Goal: Task Accomplishment & Management: Use online tool/utility

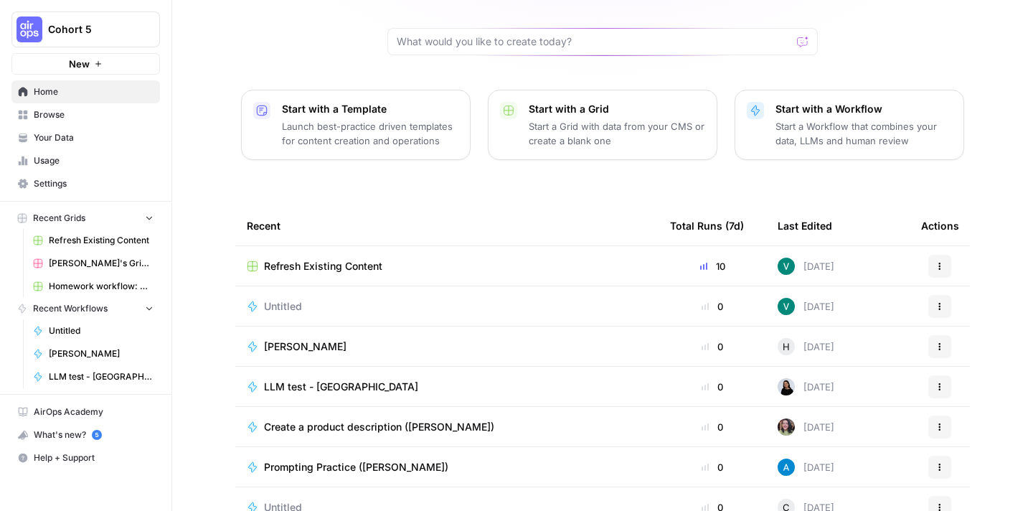
scroll to position [149, 0]
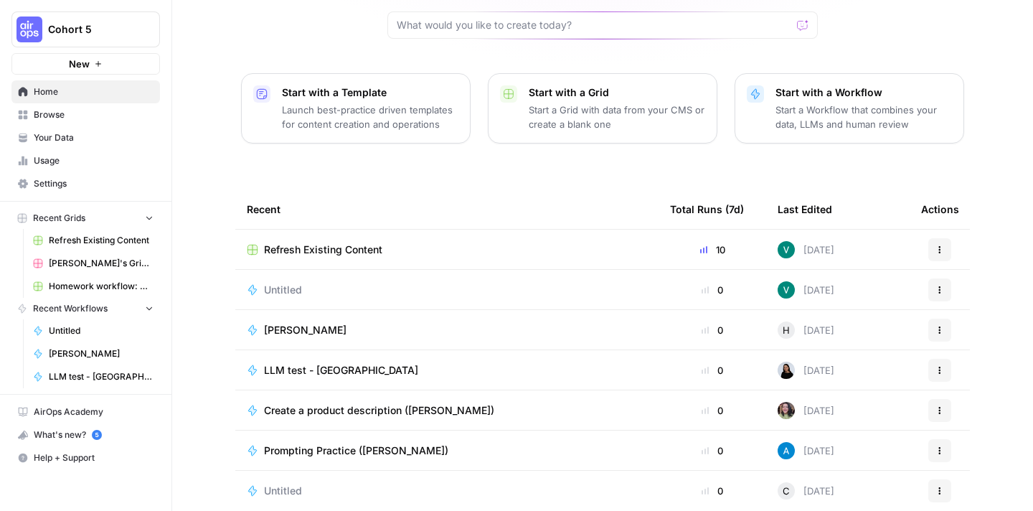
click at [82, 421] on link "AirOps Academy" at bounding box center [85, 411] width 148 height 23
click at [330, 242] on span "Refresh Existing Content" at bounding box center [323, 249] width 118 height 14
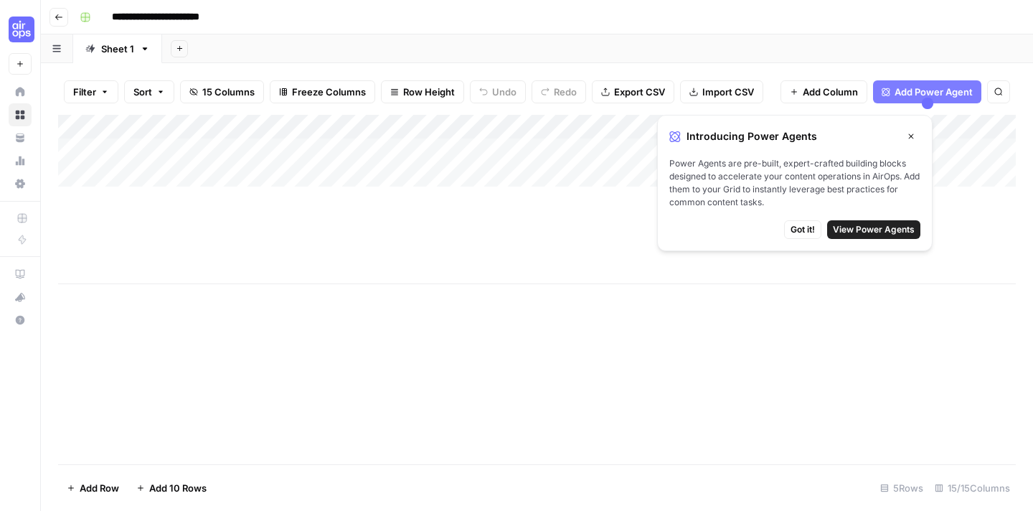
click at [897, 226] on span "View Power Agents" at bounding box center [874, 229] width 82 height 13
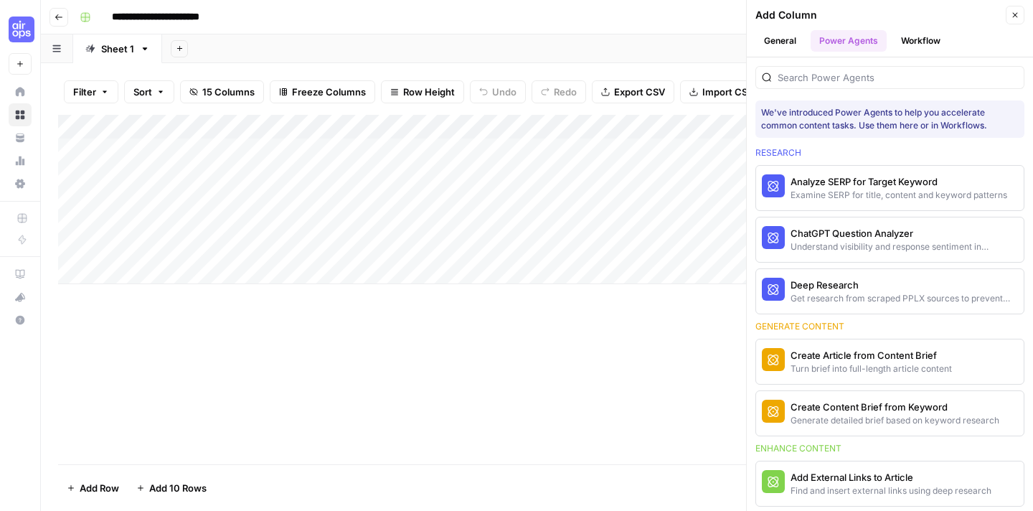
click at [697, 372] on div "Add Column" at bounding box center [537, 289] width 958 height 349
click at [1016, 16] on icon "button" at bounding box center [1015, 15] width 9 height 9
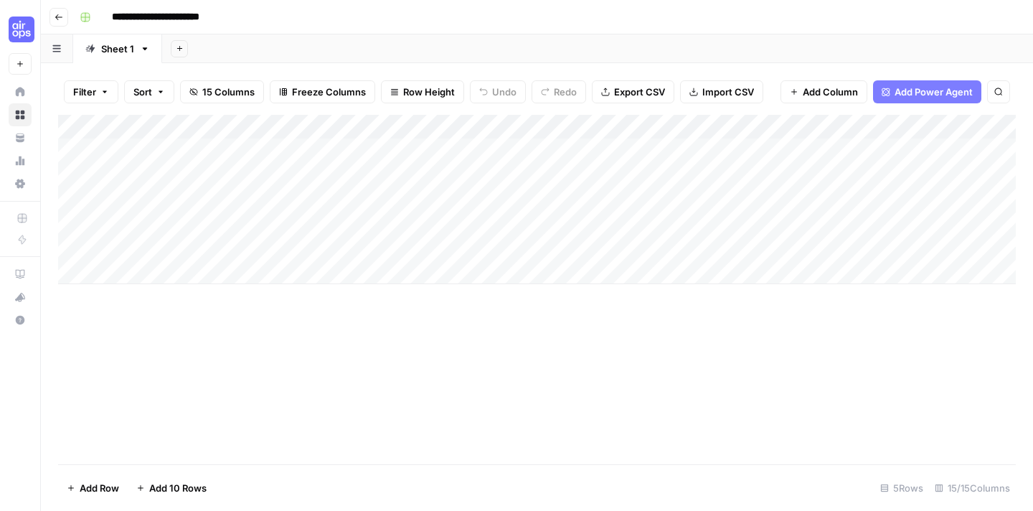
click at [191, 247] on div "Add Column" at bounding box center [537, 199] width 958 height 169
click at [224, 247] on div "Add Column" at bounding box center [537, 199] width 958 height 169
click at [575, 243] on div "Add Column" at bounding box center [537, 199] width 958 height 169
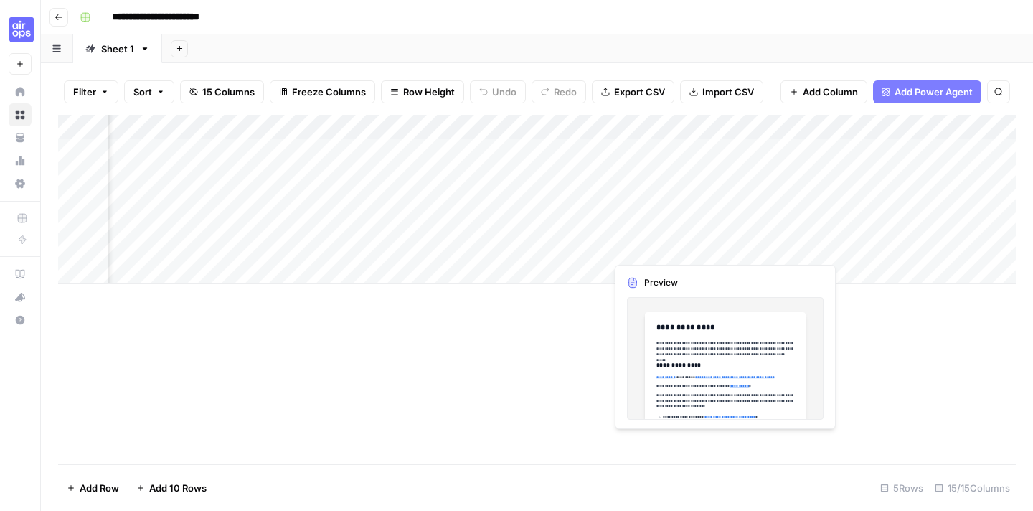
click at [676, 248] on div "Add Column" at bounding box center [537, 199] width 958 height 169
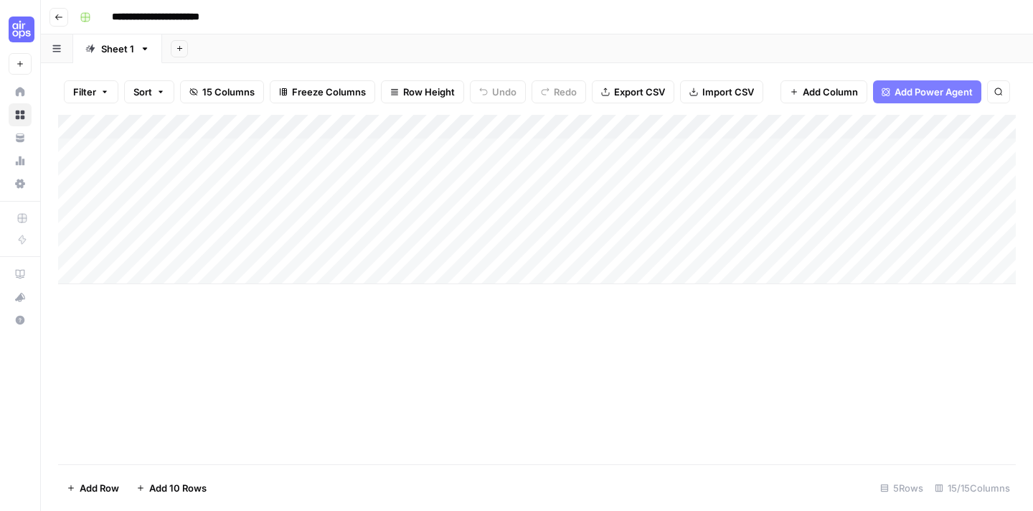
scroll to position [0, 0]
click at [308, 151] on div "Add Column" at bounding box center [537, 199] width 958 height 169
click at [377, 152] on div "Add Column" at bounding box center [537, 199] width 958 height 169
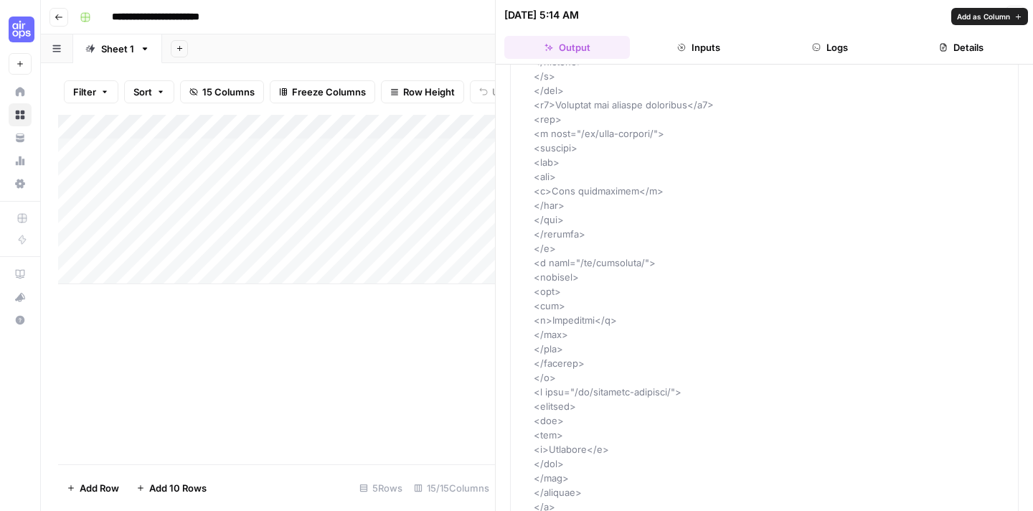
scroll to position [1951, 0]
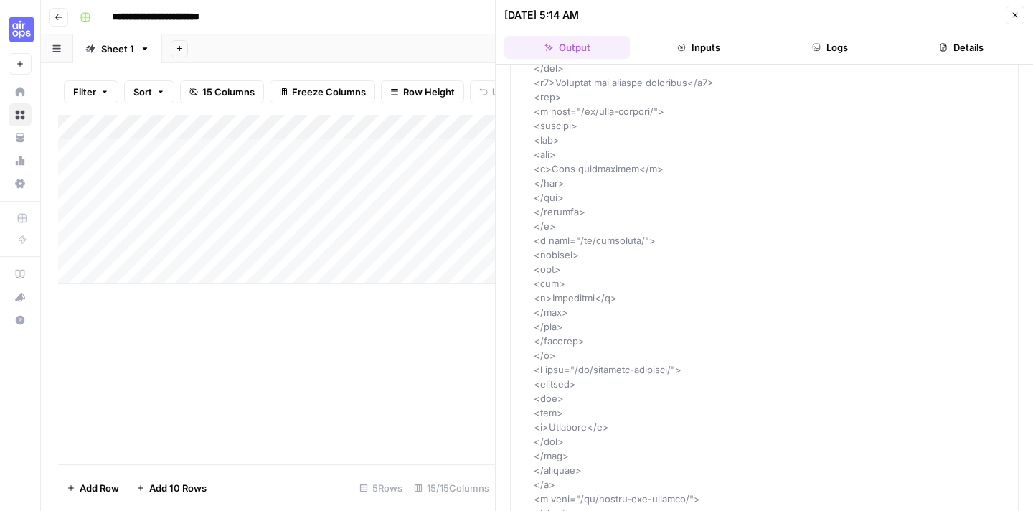
click at [699, 34] on header "[DATE] 5:14 AM Close Output Inputs Logs Details" at bounding box center [764, 32] width 537 height 65
click at [699, 44] on button "Inputs" at bounding box center [699, 47] width 126 height 23
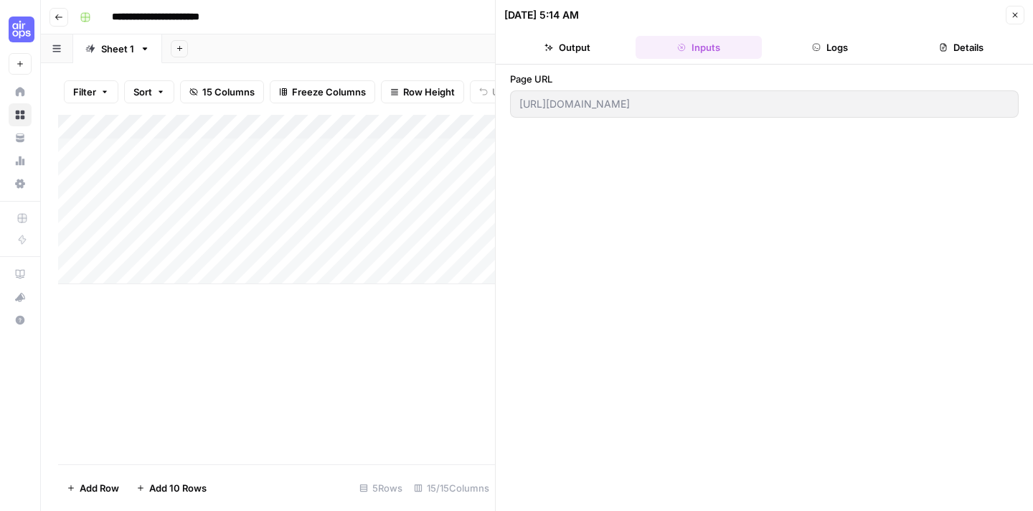
scroll to position [0, 0]
click at [826, 46] on button "Logs" at bounding box center [831, 47] width 126 height 23
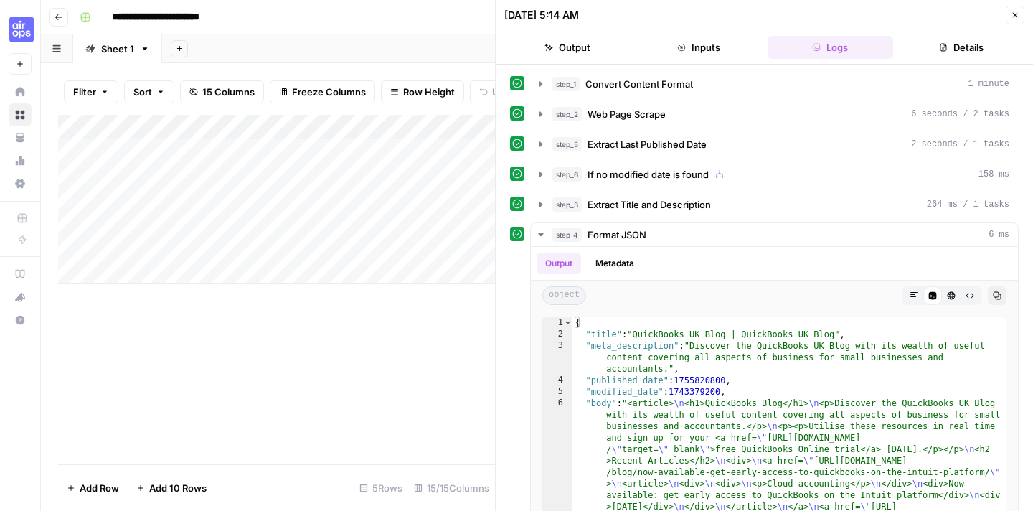
click at [952, 42] on button "Details" at bounding box center [962, 47] width 126 height 23
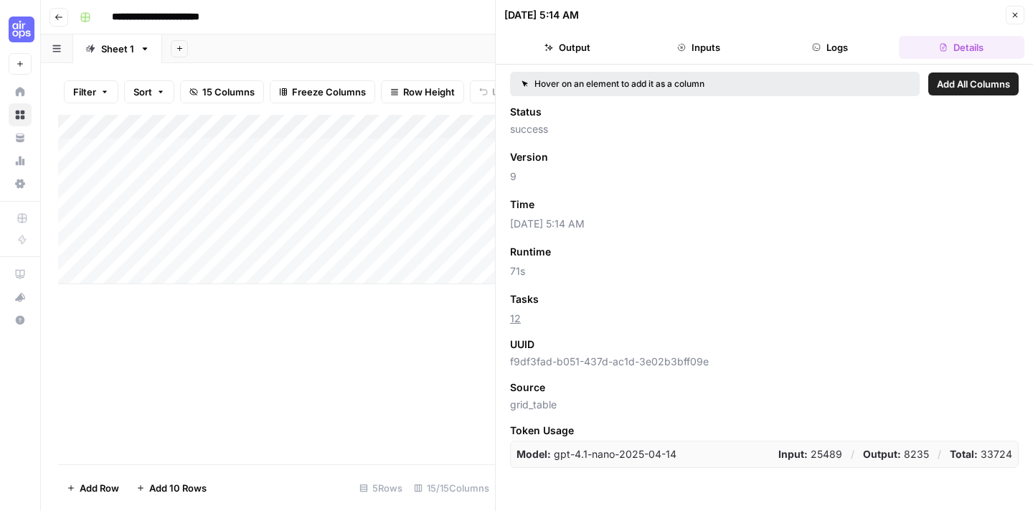
click at [1019, 14] on icon "button" at bounding box center [1015, 15] width 9 height 9
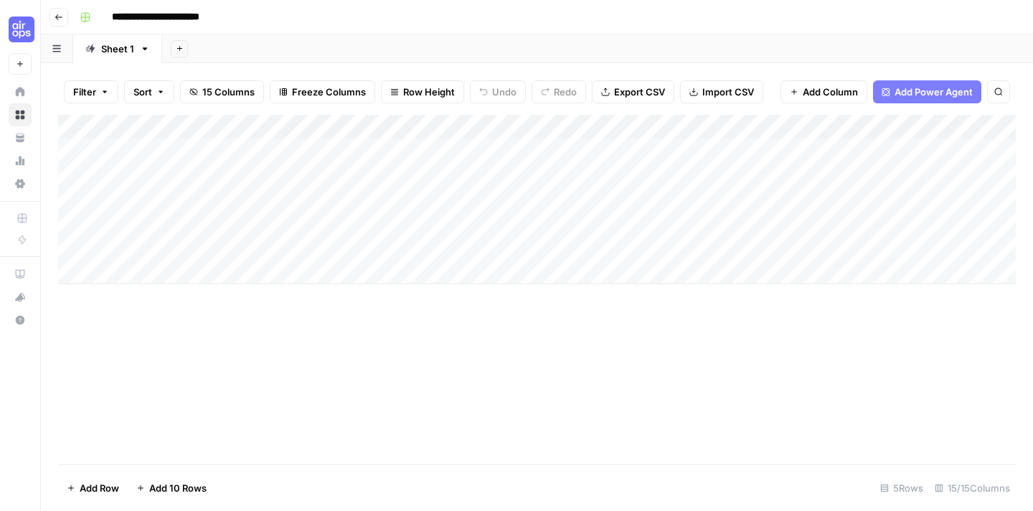
click at [728, 134] on div "Add Column" at bounding box center [537, 199] width 958 height 169
click at [733, 130] on div at bounding box center [736, 129] width 130 height 29
click at [606, 403] on div "Add Column" at bounding box center [537, 289] width 958 height 349
click at [724, 151] on div "Add Column" at bounding box center [537, 199] width 958 height 169
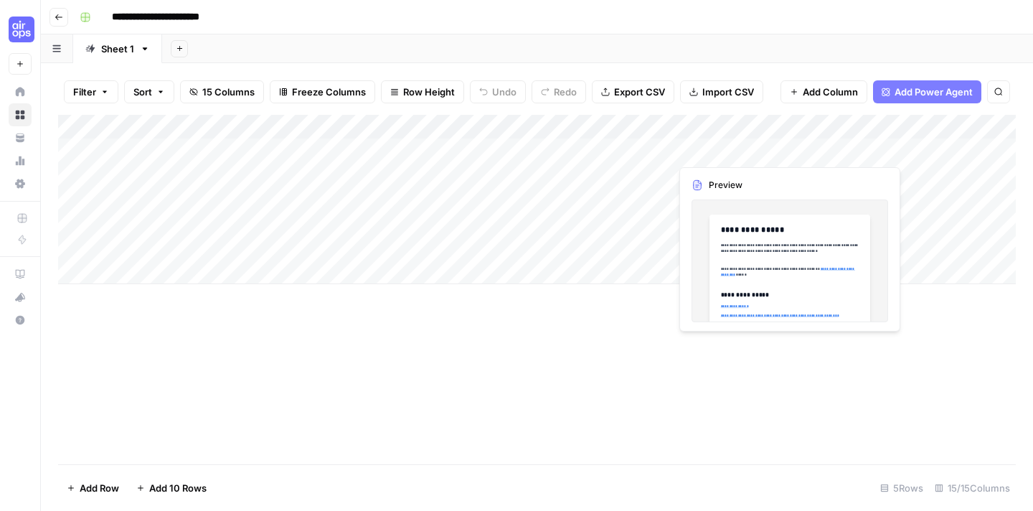
click at [758, 255] on div "Add Column" at bounding box center [537, 199] width 958 height 169
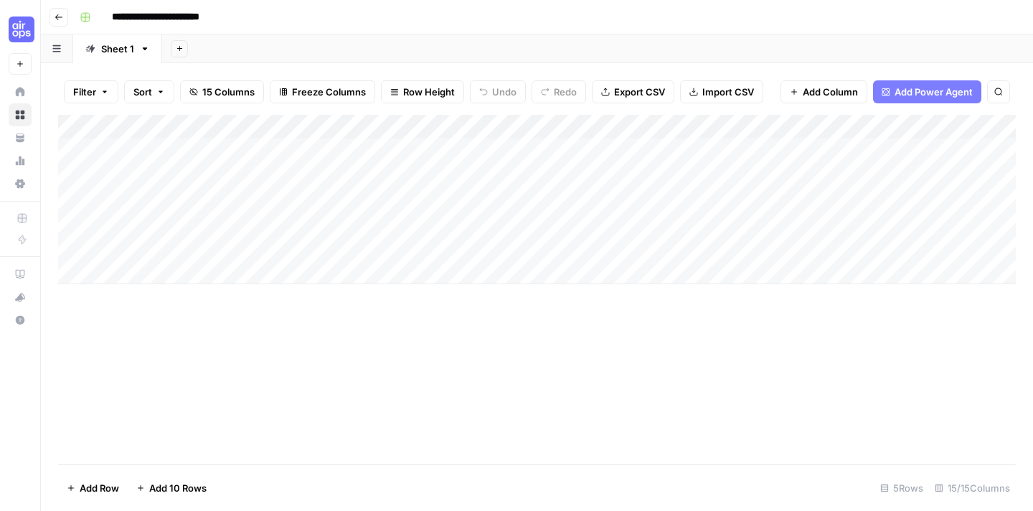
click at [742, 154] on div "Add Column" at bounding box center [537, 199] width 958 height 169
click at [787, 151] on div "Add Column" at bounding box center [537, 199] width 958 height 169
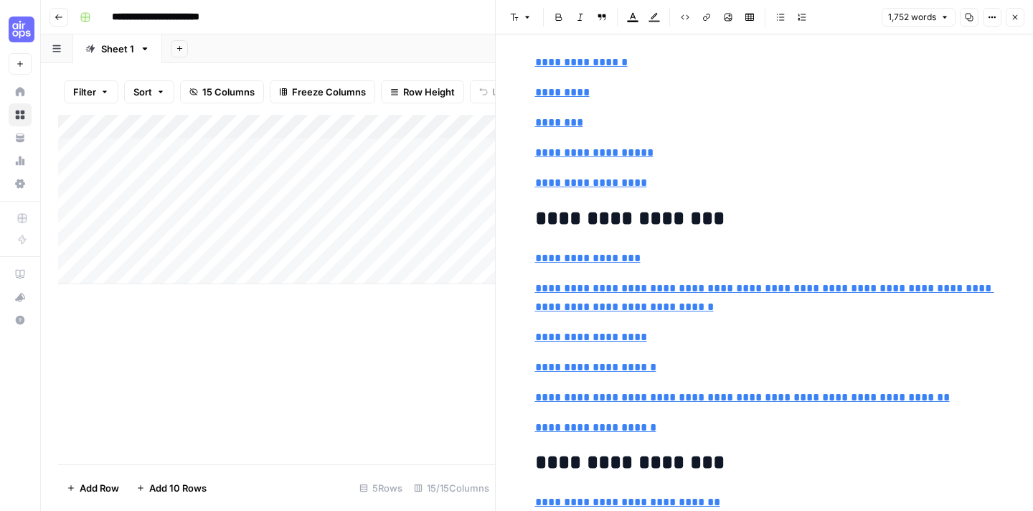
scroll to position [3790, 0]
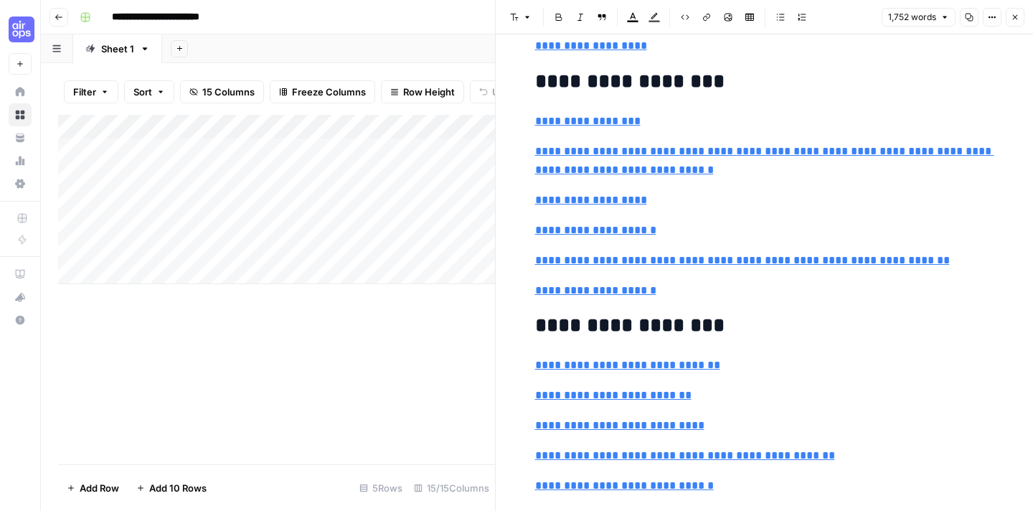
click at [1016, 18] on icon "button" at bounding box center [1015, 17] width 5 height 5
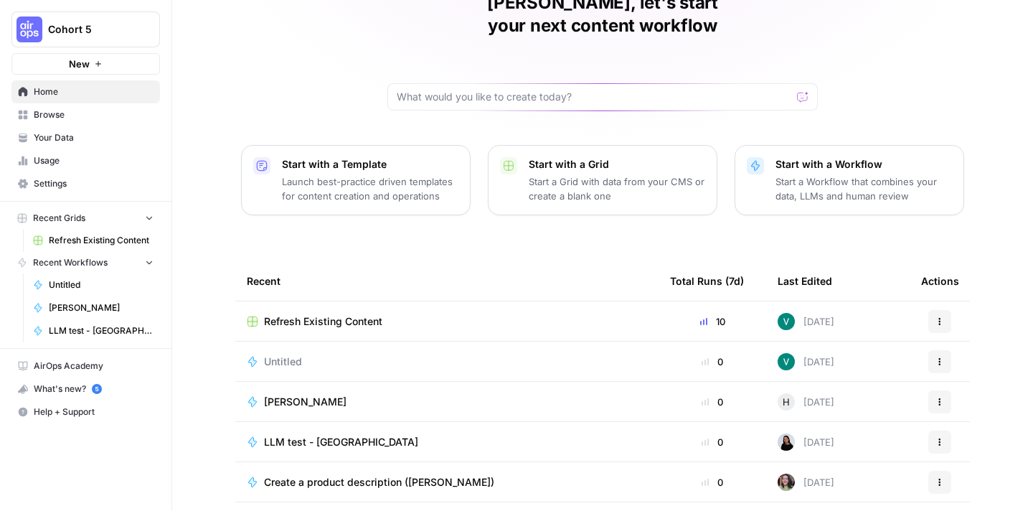
scroll to position [149, 0]
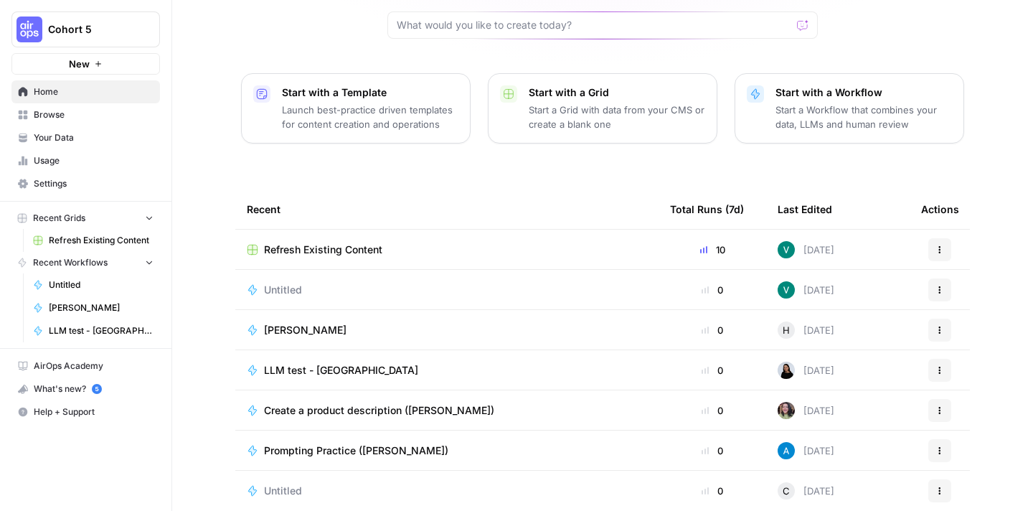
click at [323, 403] on span "Create a product description ([PERSON_NAME])" at bounding box center [379, 410] width 230 height 14
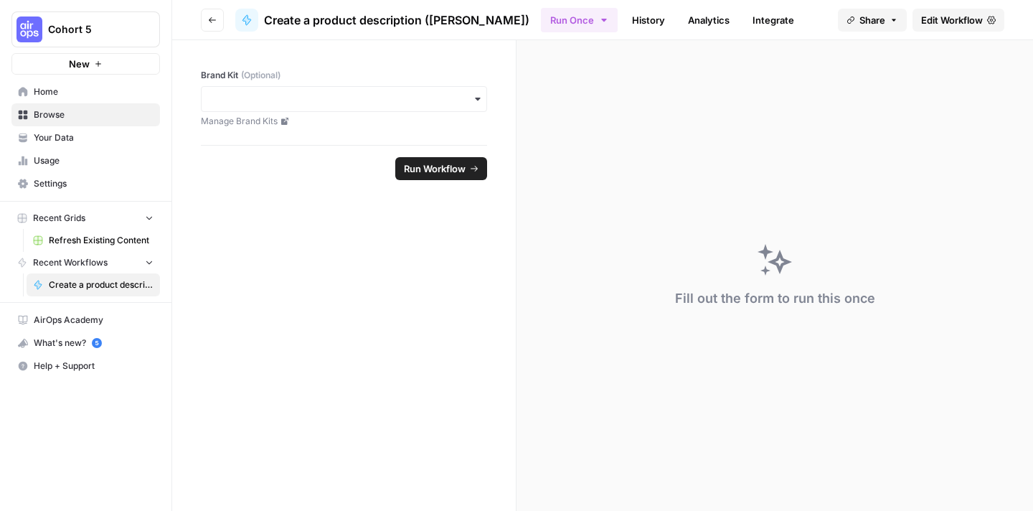
click at [210, 27] on button "Go back" at bounding box center [212, 20] width 23 height 23
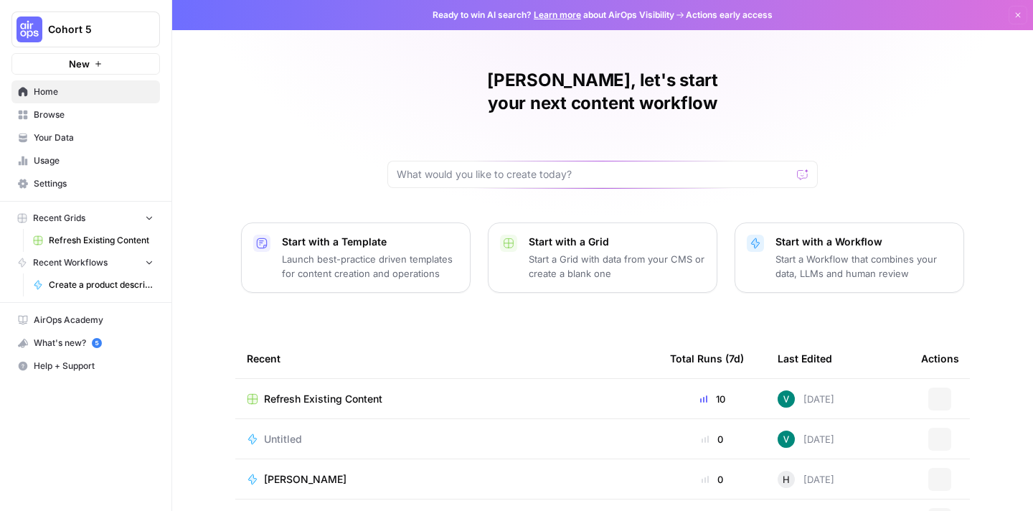
scroll to position [149, 0]
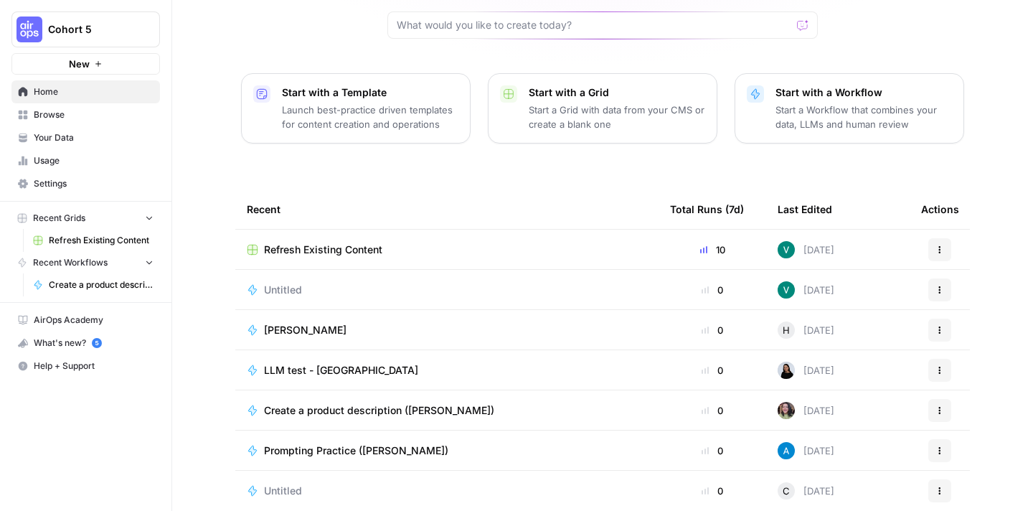
click at [361, 443] on span "Prompting Practice ([PERSON_NAME])" at bounding box center [356, 450] width 184 height 14
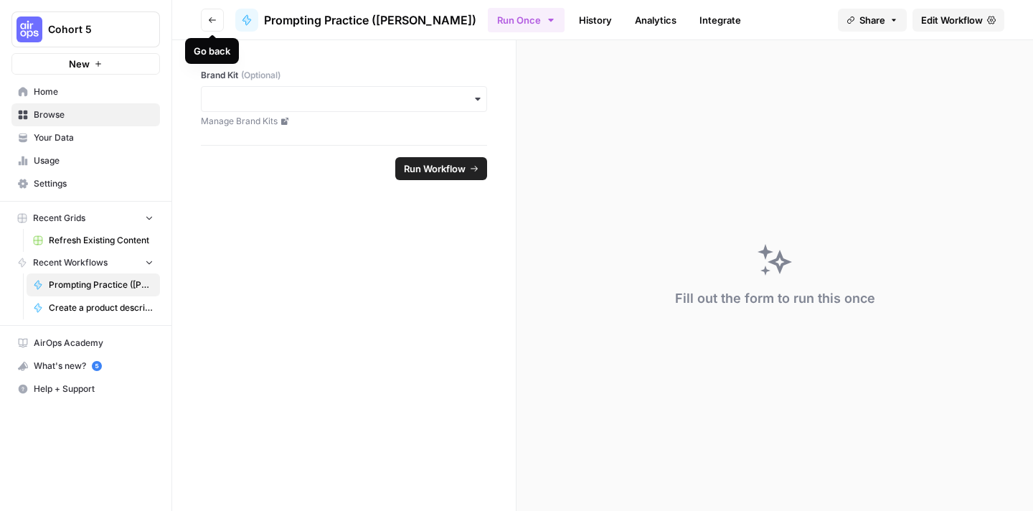
click at [216, 22] on icon "button" at bounding box center [212, 20] width 9 height 9
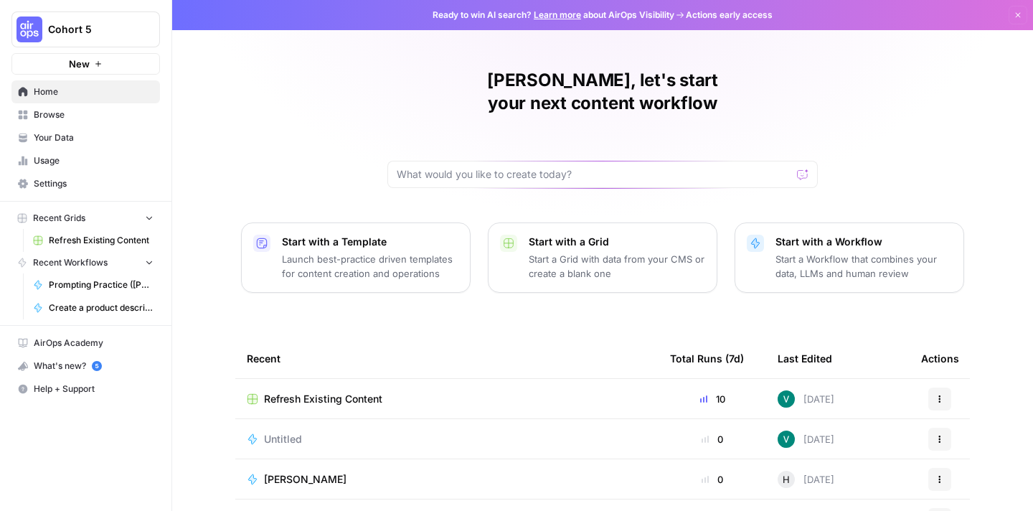
click at [90, 119] on span "Browse" at bounding box center [94, 114] width 120 height 13
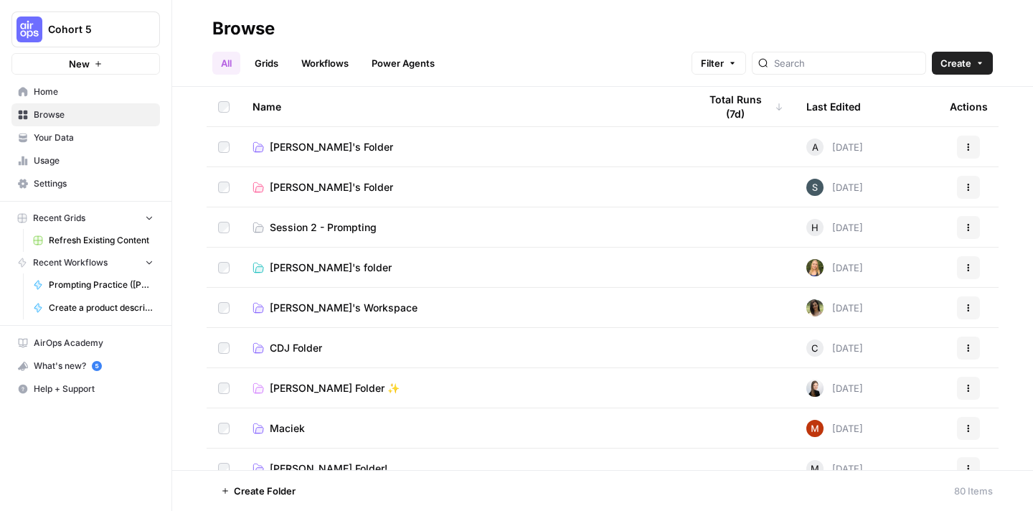
click at [65, 387] on span "Help + Support" at bounding box center [94, 388] width 120 height 13
click at [200, 400] on span "Docs" at bounding box center [240, 395] width 96 height 13
click at [75, 137] on span "Your Data" at bounding box center [94, 137] width 120 height 13
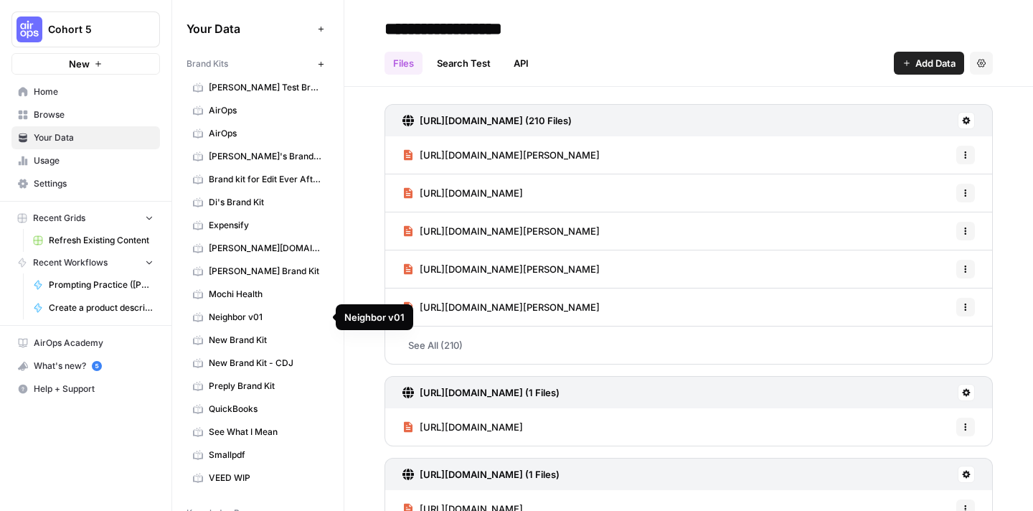
scroll to position [55, 0]
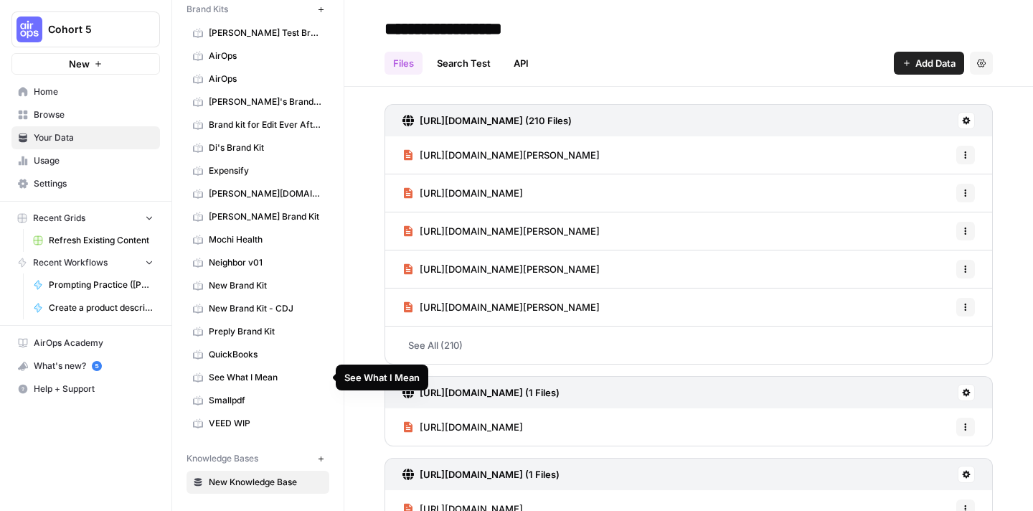
click at [238, 377] on span "See What I Mean" at bounding box center [266, 377] width 114 height 13
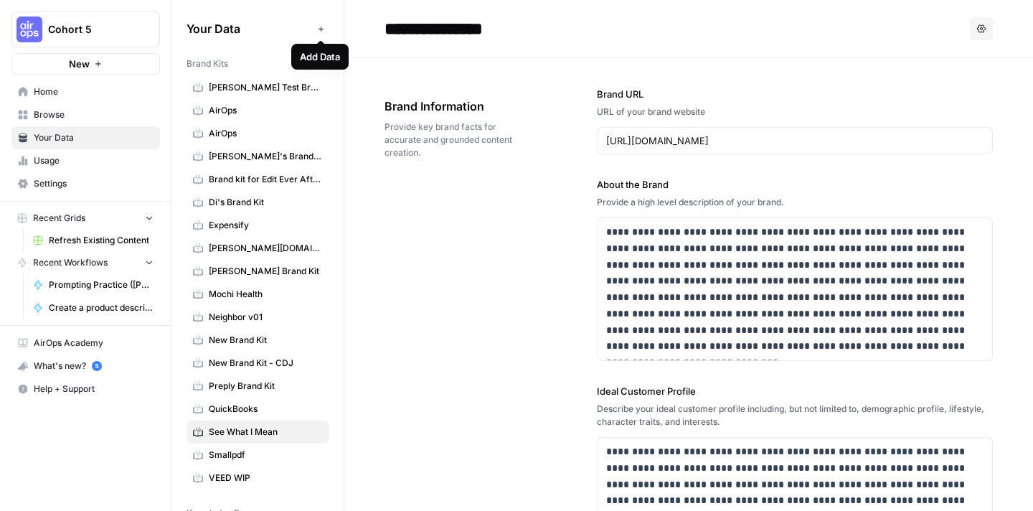
click at [318, 30] on icon "button" at bounding box center [321, 29] width 8 height 8
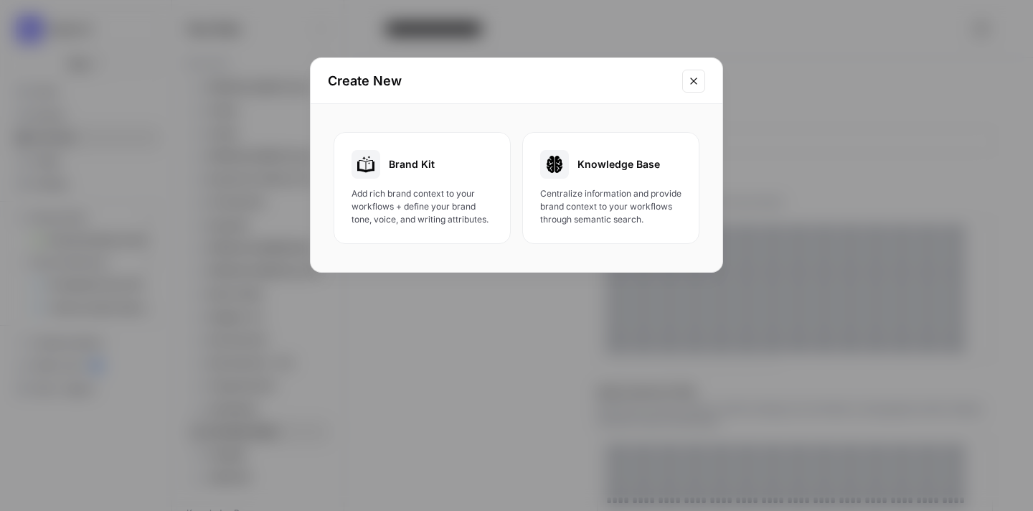
click at [414, 166] on span "Brand Kit" at bounding box center [412, 164] width 46 height 14
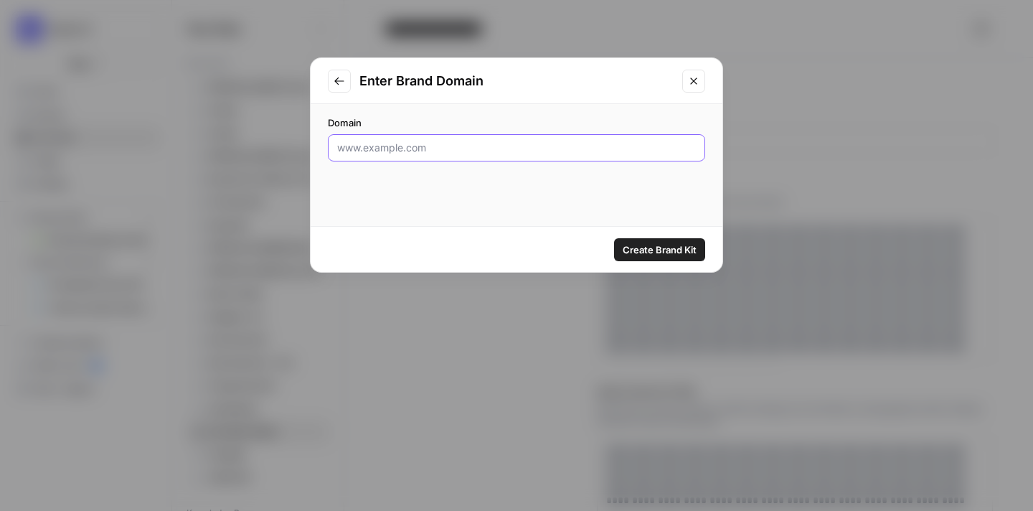
click at [423, 143] on input "Domain" at bounding box center [516, 148] width 359 height 14
click at [400, 148] on input "Domain" at bounding box center [516, 148] width 359 height 14
paste input "[URL][DOMAIN_NAME]"
type input "[URL][DOMAIN_NAME]"
click at [641, 247] on span "Create Brand Kit" at bounding box center [660, 249] width 74 height 14
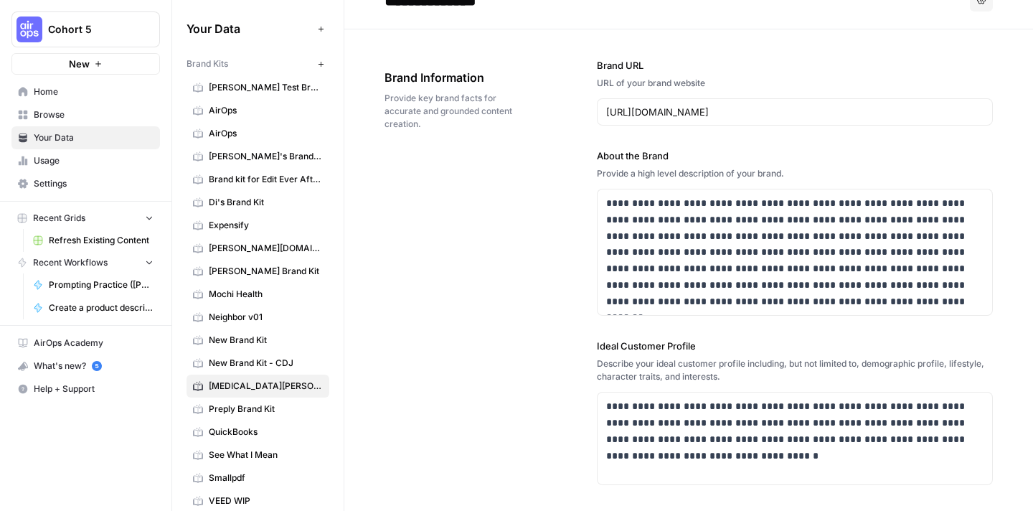
scroll to position [35, 0]
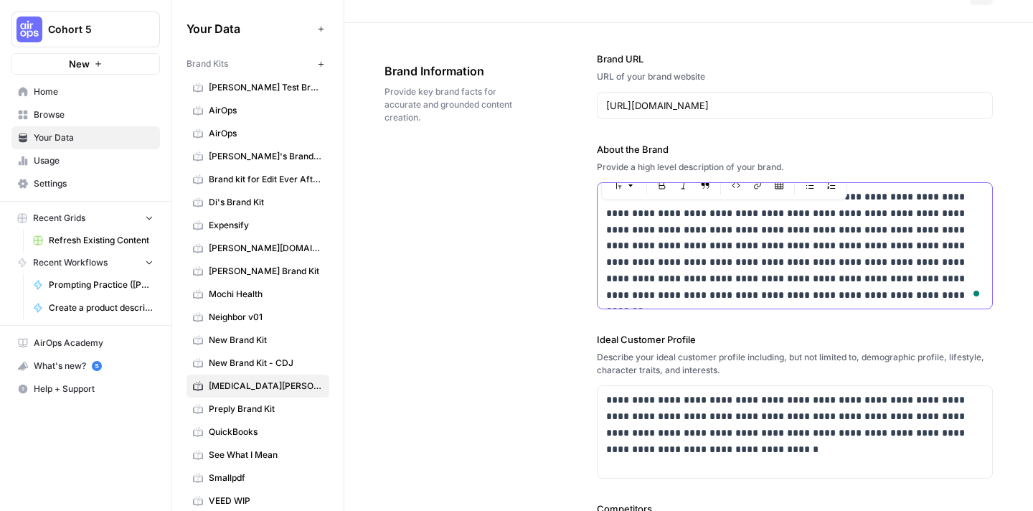
drag, startPoint x: 664, startPoint y: 207, endPoint x: 737, endPoint y: 302, distance: 120.2
click at [737, 302] on p "**********" at bounding box center [794, 246] width 377 height 114
drag, startPoint x: 680, startPoint y: 234, endPoint x: 770, endPoint y: 313, distance: 119.9
click at [770, 313] on div "**********" at bounding box center [795, 422] width 396 height 798
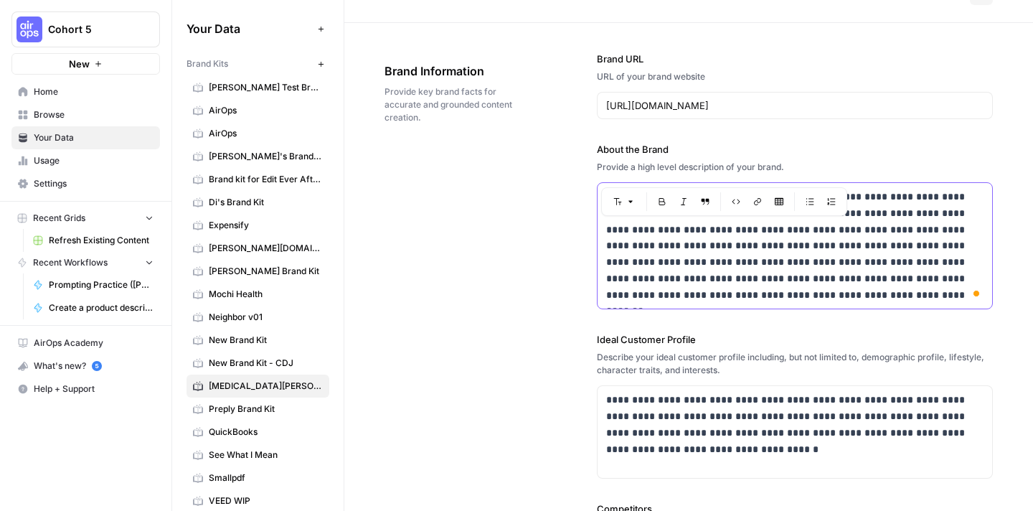
click at [775, 297] on p "**********" at bounding box center [794, 246] width 377 height 114
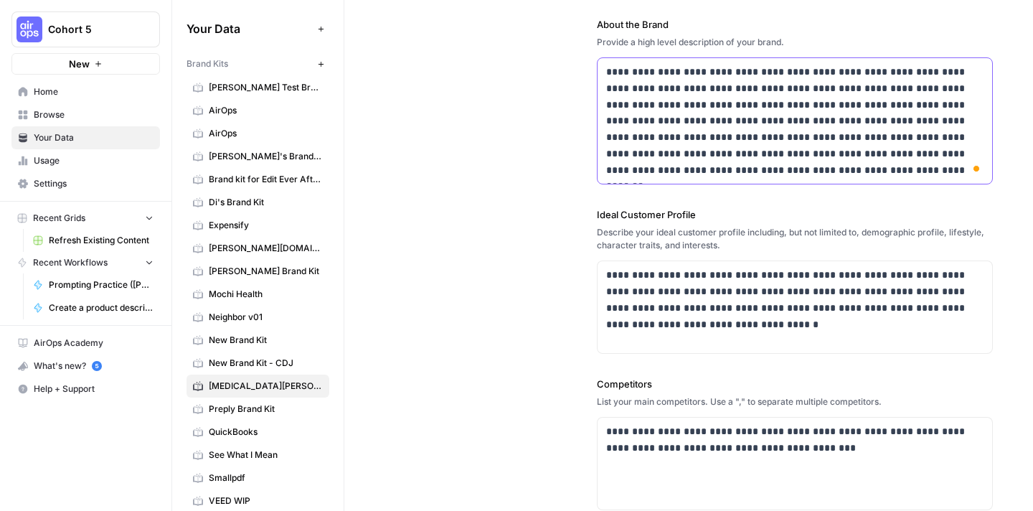
scroll to position [167, 0]
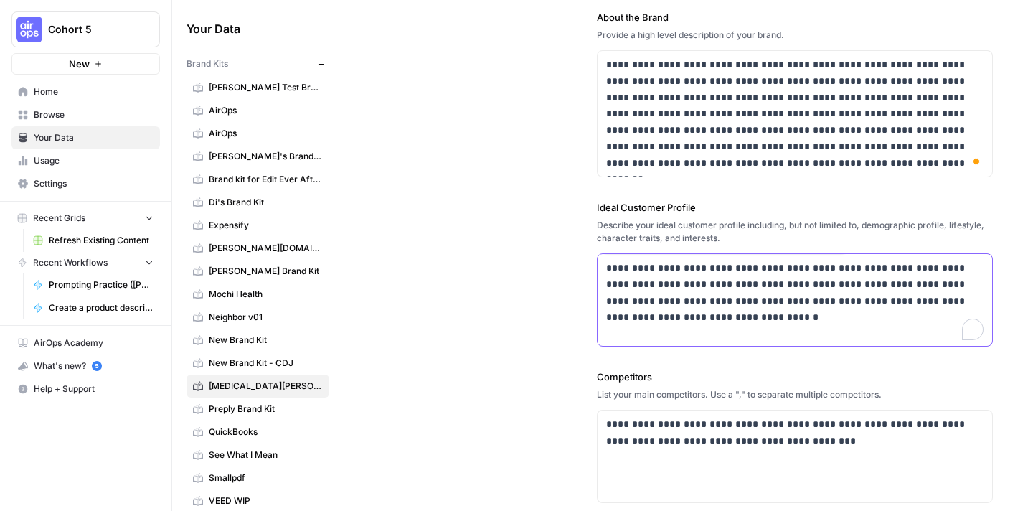
drag, startPoint x: 681, startPoint y: 270, endPoint x: 775, endPoint y: 336, distance: 113.8
click at [775, 336] on div "**********" at bounding box center [795, 300] width 395 height 92
click at [769, 324] on p "**********" at bounding box center [794, 292] width 377 height 65
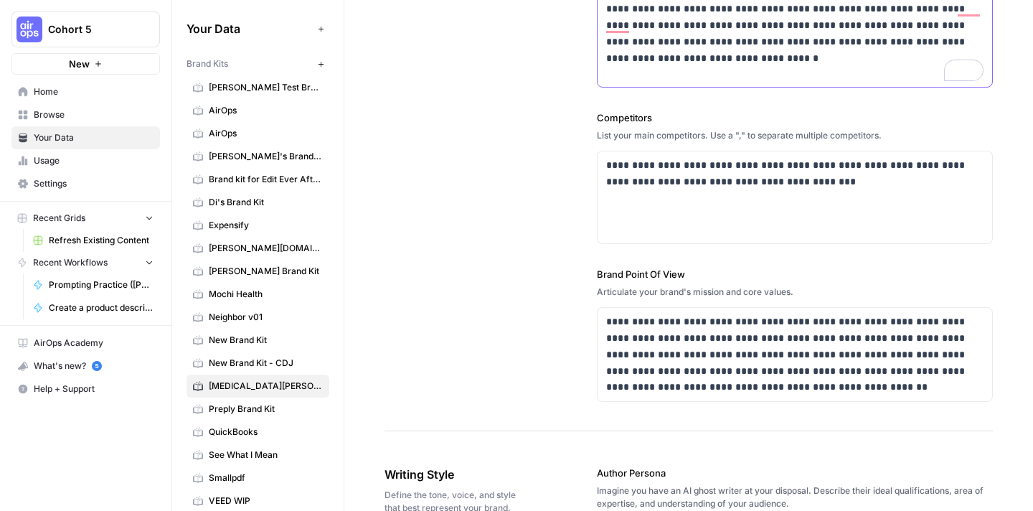
scroll to position [426, 0]
drag, startPoint x: 742, startPoint y: 326, endPoint x: 794, endPoint y: 394, distance: 85.5
click at [794, 394] on p "**********" at bounding box center [794, 354] width 377 height 82
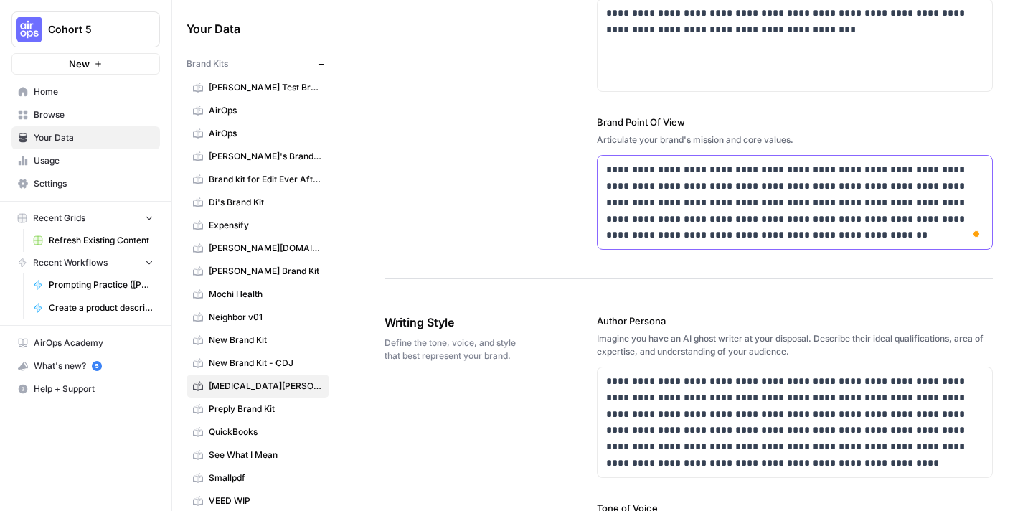
scroll to position [0, 0]
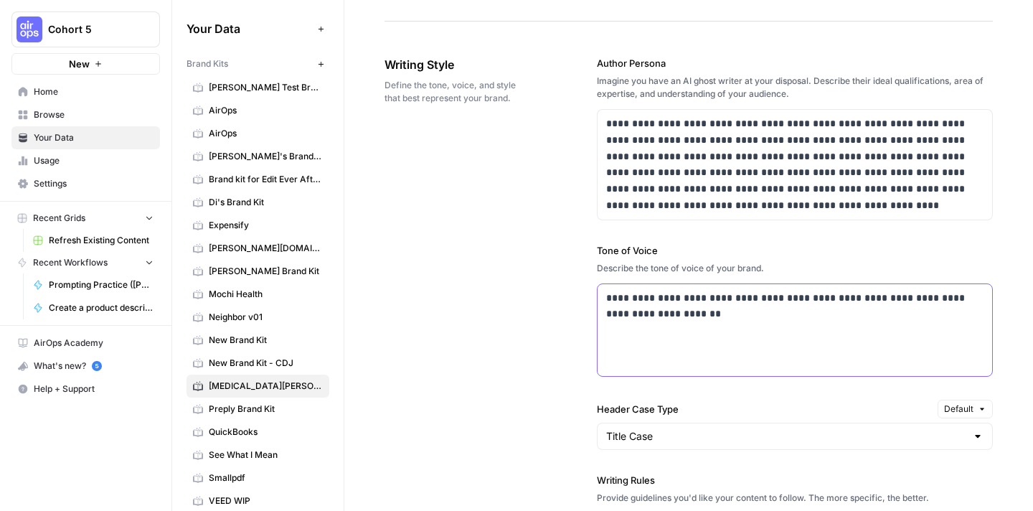
click at [778, 318] on p "**********" at bounding box center [794, 306] width 377 height 33
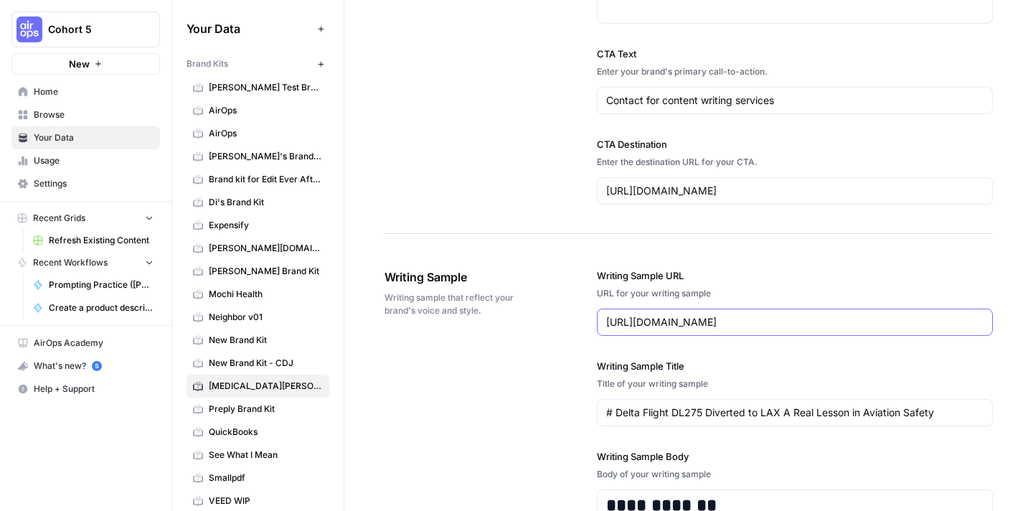
click at [774, 327] on input "[URL][DOMAIN_NAME]" at bounding box center [794, 322] width 377 height 14
